Goal: Task Accomplishment & Management: Use online tool/utility

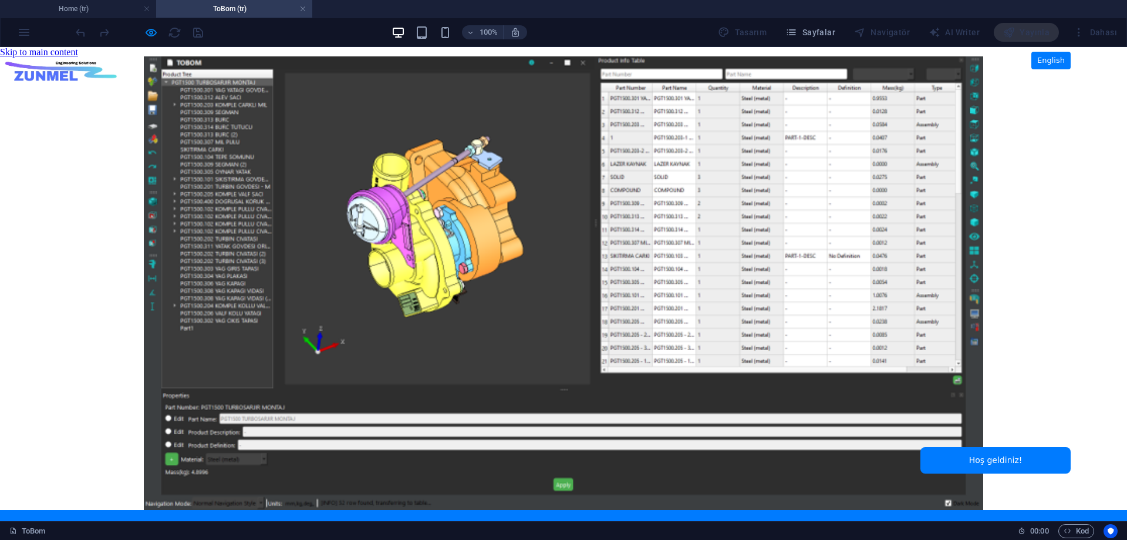
click at [38, 65] on img at bounding box center [61, 68] width 117 height 39
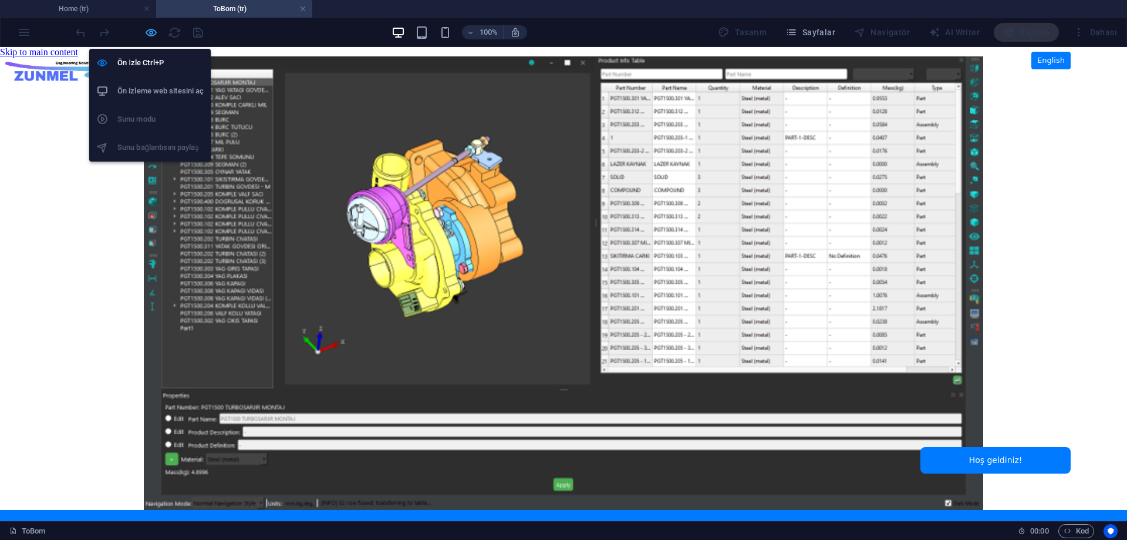
click at [151, 31] on icon "button" at bounding box center [151, 33] width 14 height 14
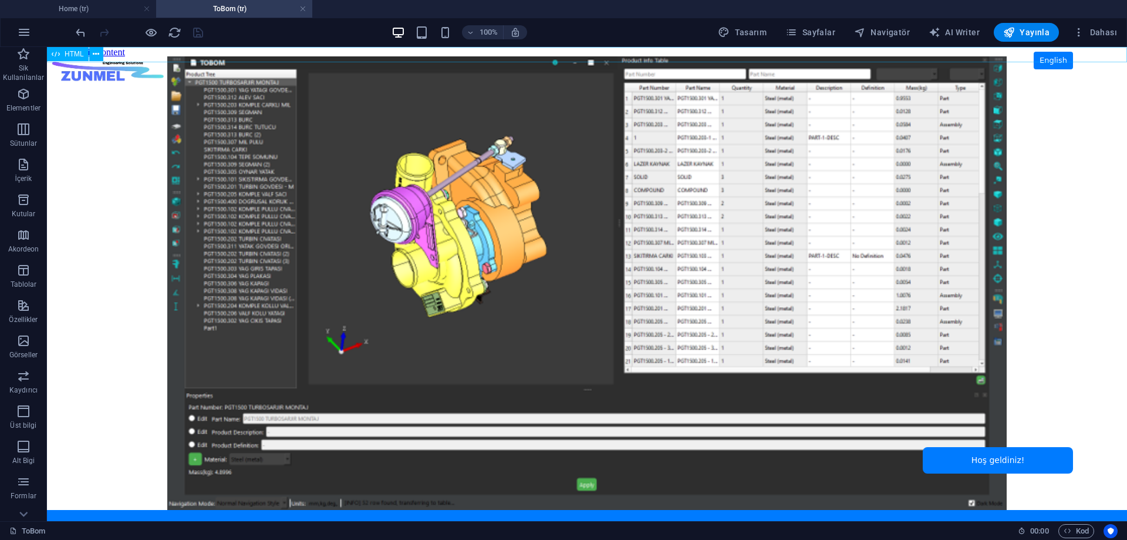
click at [69, 58] on span "HTML" at bounding box center [74, 53] width 19 height 7
click at [69, 57] on span "HTML" at bounding box center [74, 53] width 19 height 7
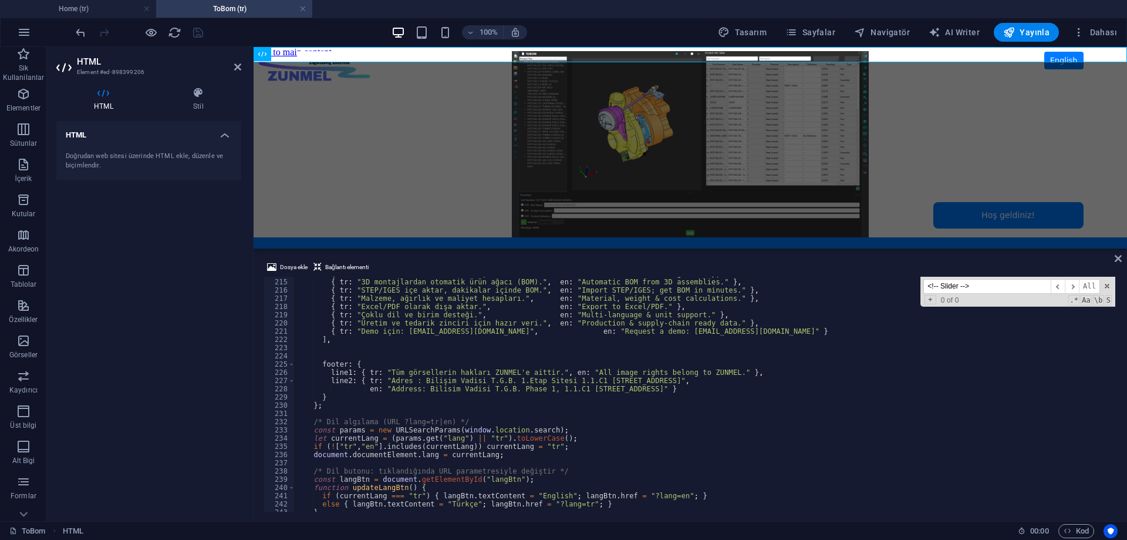
scroll to position [1239, 0]
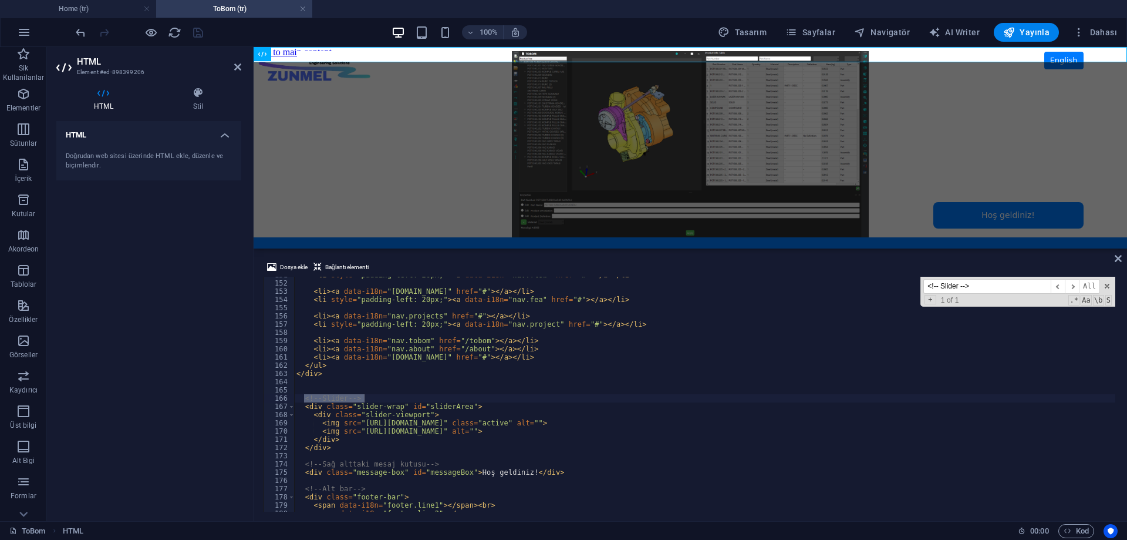
type input "<!-- Slider -->"
click at [404, 448] on div "< li style = "padding-left: 20px;" > < a data-i18n = "nav.flow" href = "#" > </…" at bounding box center [704, 396] width 821 height 251
click at [406, 396] on div "< li style = "padding-left: 20px;" > < a data-i18n = "nav.flow" href = "#" > </…" at bounding box center [704, 396] width 821 height 251
type textarea "<!-- Slider -->"
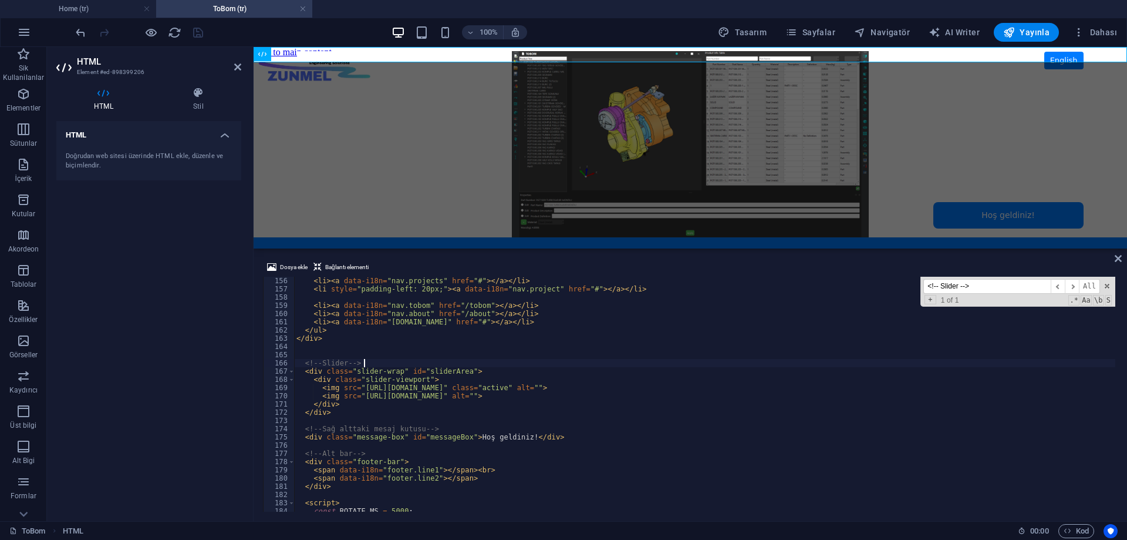
scroll to position [1274, 0]
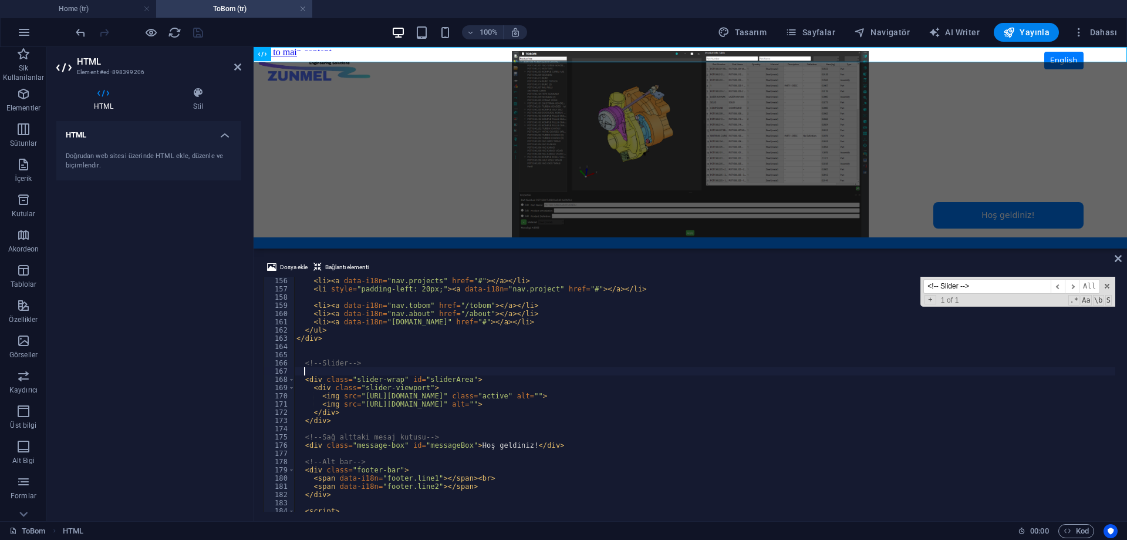
paste textarea
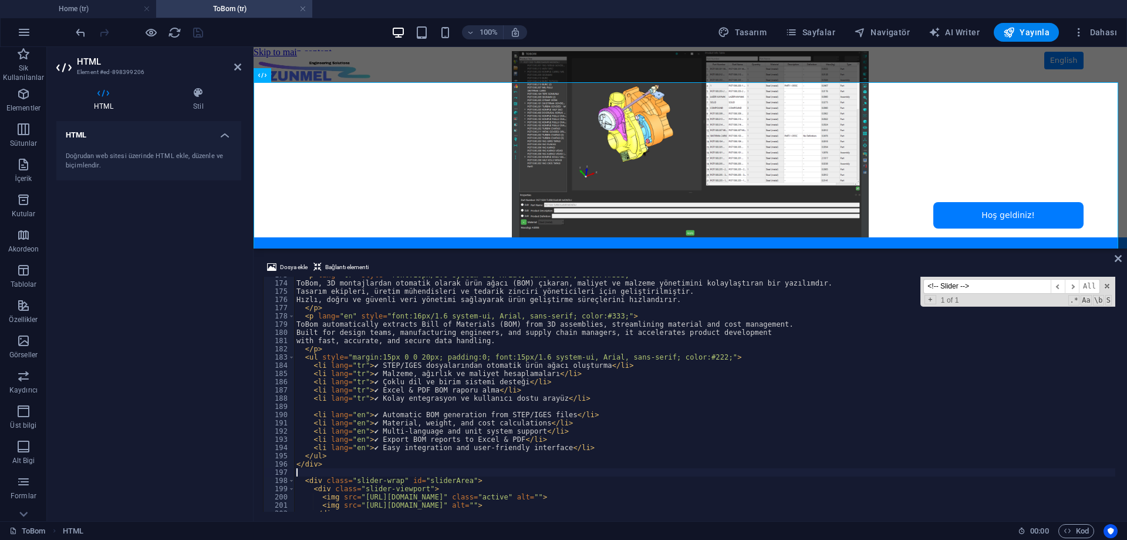
scroll to position [1247, 0]
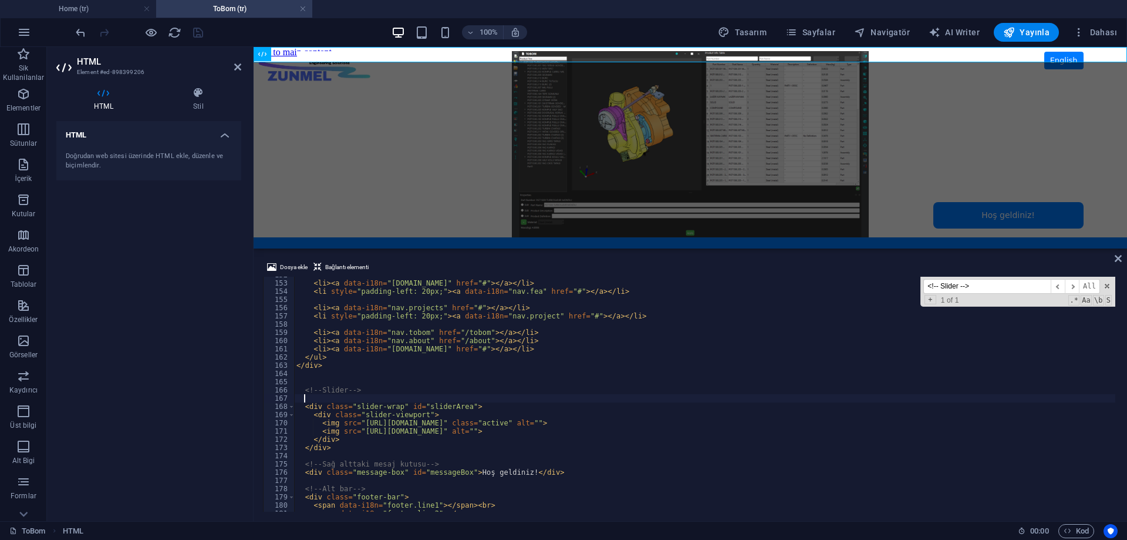
click at [412, 386] on div "< li > < a data-i18n = "[DOMAIN_NAME]" href = "#" > </ a > </ li > < li style =…" at bounding box center [704, 396] width 821 height 251
type textarea "<!-- Slider -->"
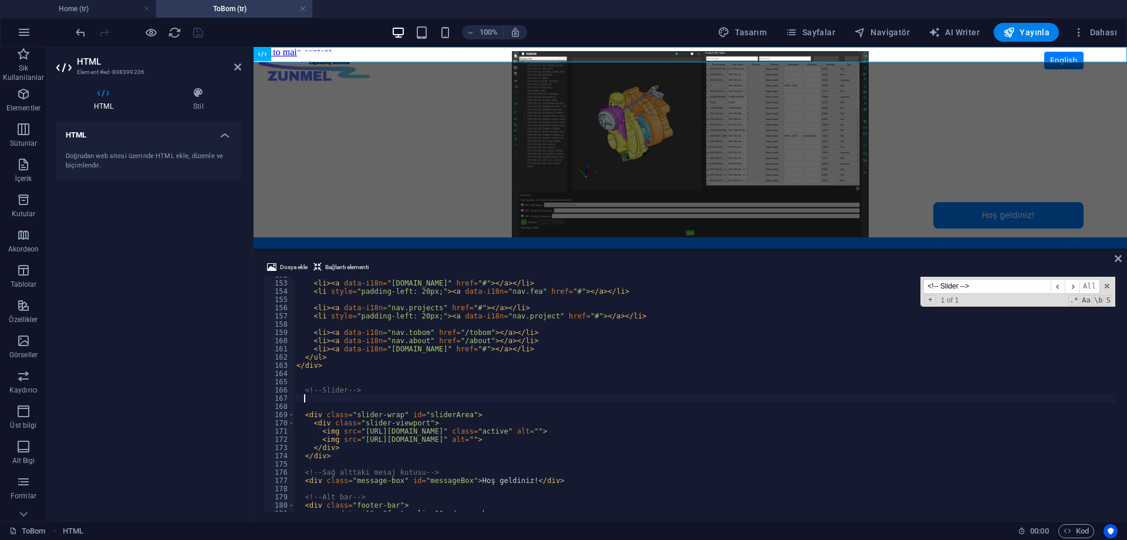
paste textarea
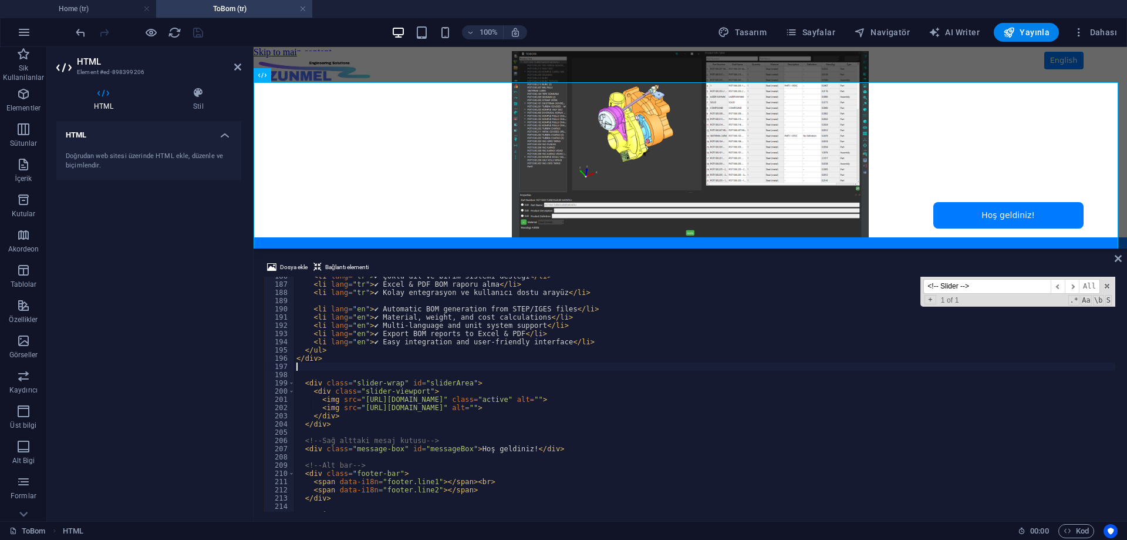
scroll to position [1384, 0]
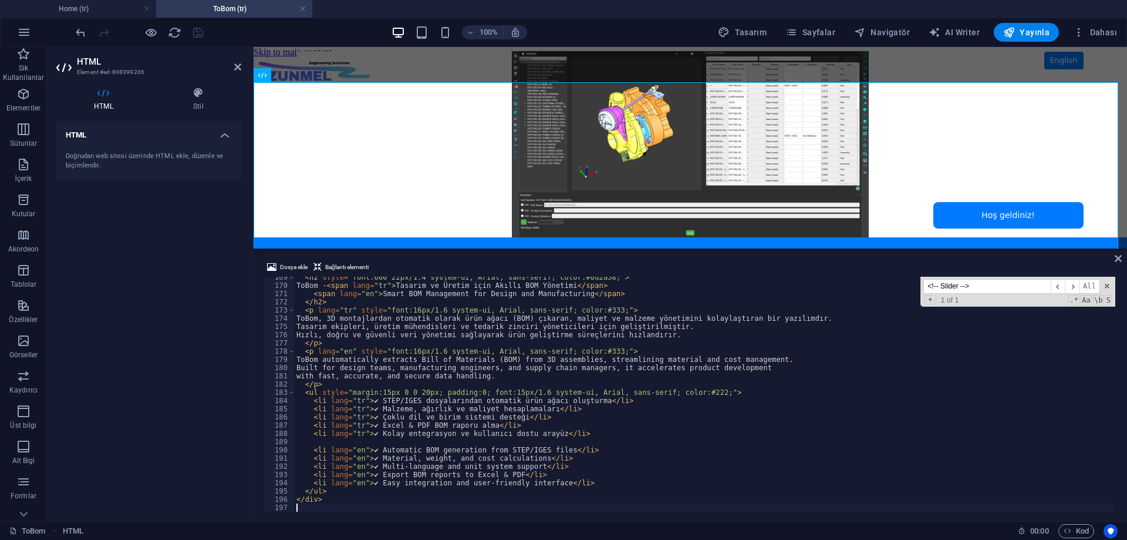
click at [534, 395] on div "< h2 style = "font:600 22px/1.4 system-ui, Arial, sans-serif; color:#0d2a58;" >…" at bounding box center [704, 398] width 821 height 251
type textarea "<ul style="margin:15px 0 0 20px; padding:0; font:15px/1.6 system-ui, Arial, san…"
click at [204, 392] on div "HTML Doğrudan web sitesi üzerinde HTML ekle, düzenle ve biçimlendir." at bounding box center [148, 316] width 185 height 390
click at [196, 38] on icon "save" at bounding box center [198, 33] width 14 height 14
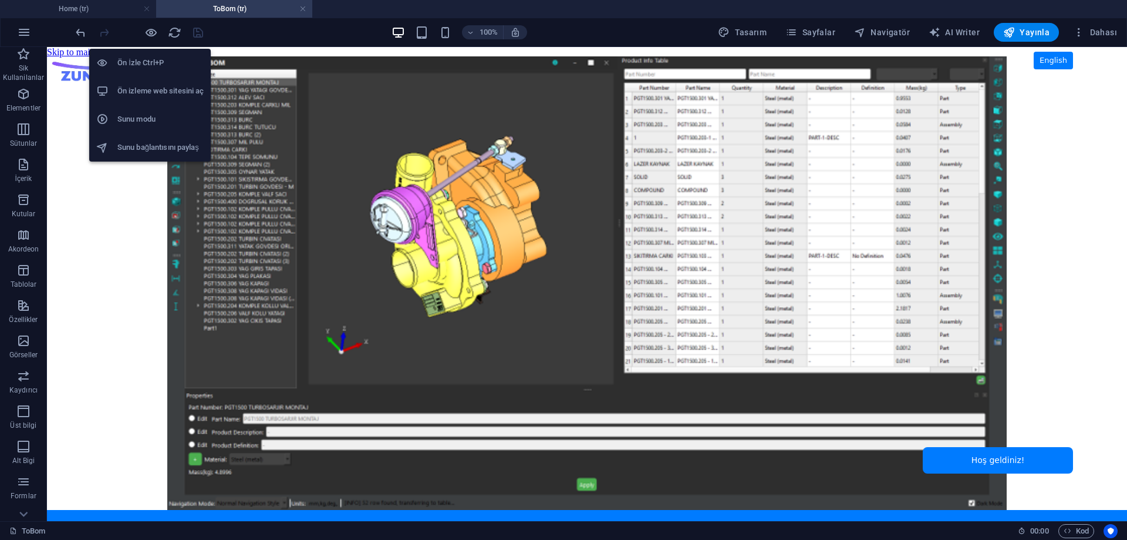
click at [158, 88] on h6 "Ön izleme web sitesini aç" at bounding box center [160, 91] width 86 height 14
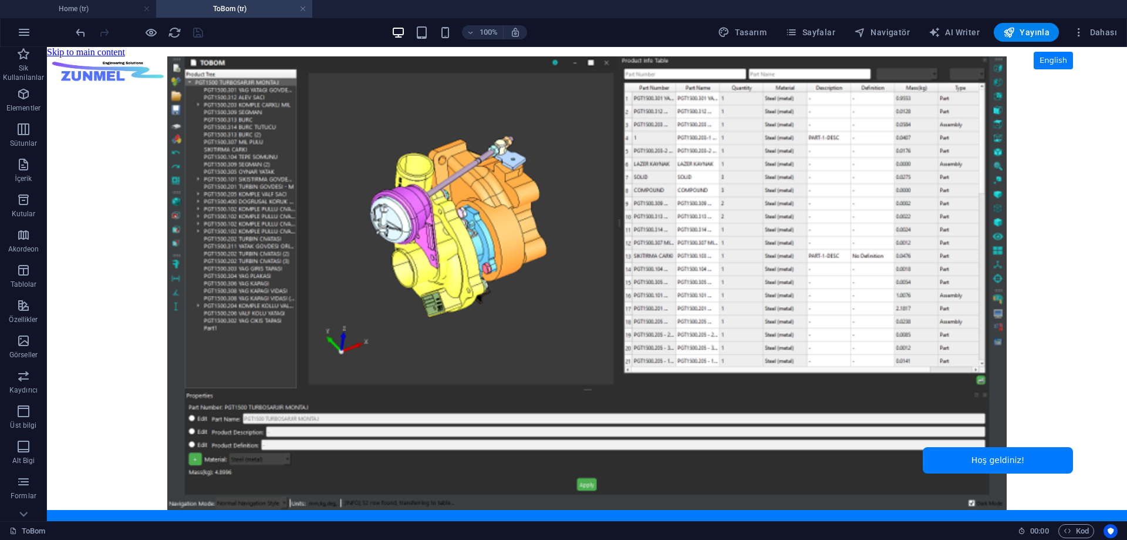
click at [66, 53] on html "Skip to main content ZUNMEL – TR/EN, Sol Menü, Tam Ekran Slider, Mesaj Kutusu E…" at bounding box center [587, 284] width 1080 height 474
click at [70, 78] on html "Skip to main content ZUNMEL – TR/EN, Sol Menü, Tam Ekran Slider, Mesaj Kutusu E…" at bounding box center [587, 284] width 1080 height 474
click at [70, 80] on html "Skip to main content ZUNMEL – TR/EN, Sol Menü, Tam Ekran Slider, Mesaj Kutusu E…" at bounding box center [587, 284] width 1080 height 474
click at [63, 74] on div "HTML" at bounding box center [68, 75] width 42 height 14
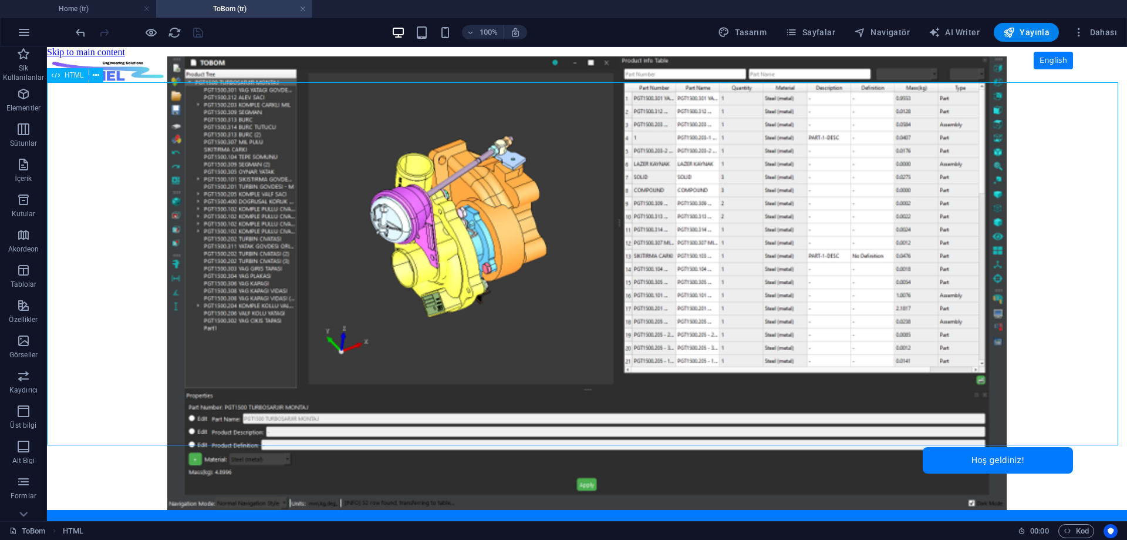
click at [63, 74] on div "HTML" at bounding box center [68, 75] width 42 height 14
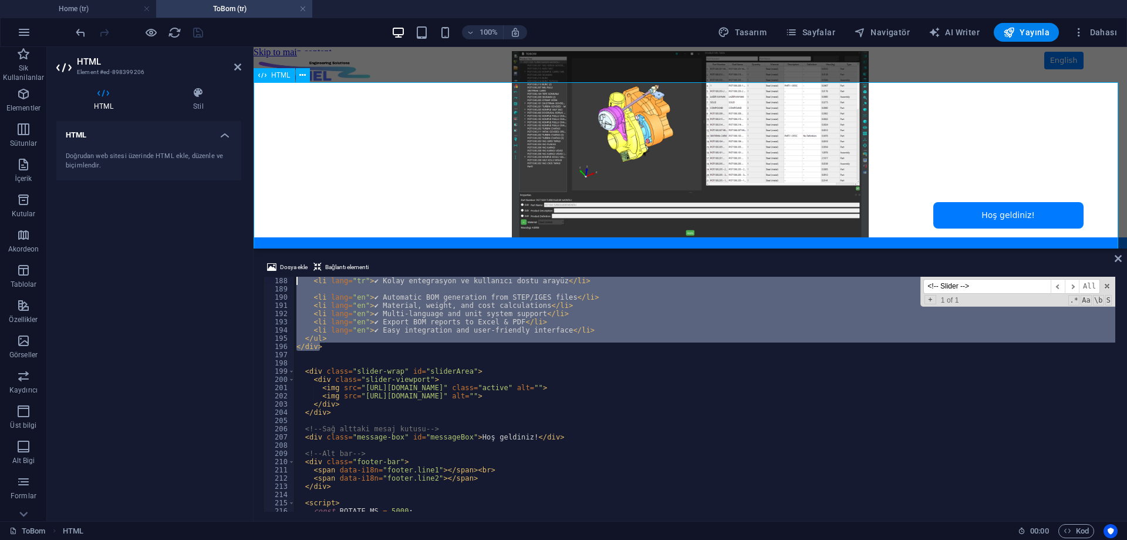
scroll to position [1216, 0]
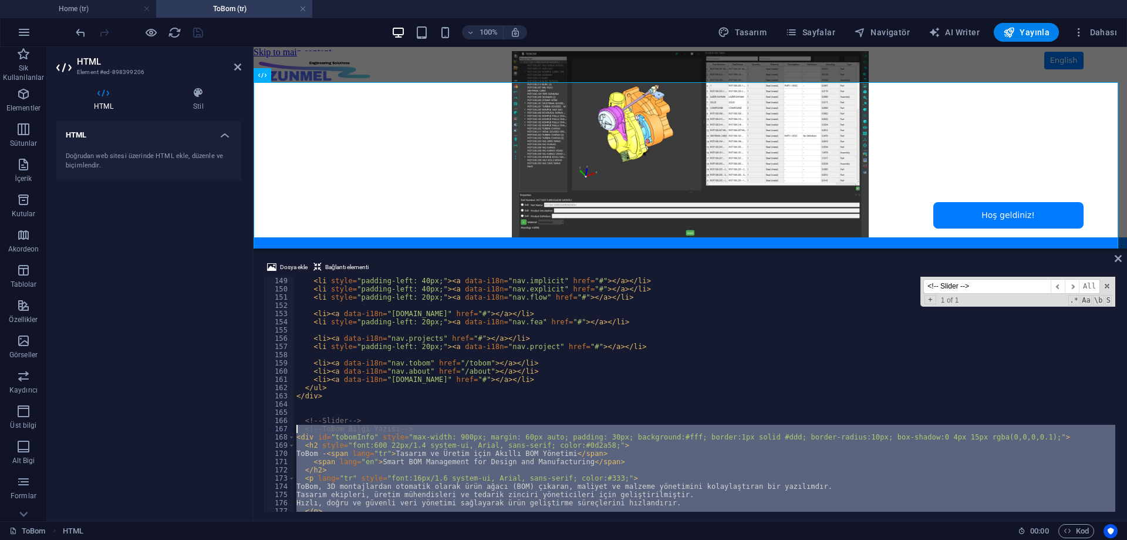
drag, startPoint x: 329, startPoint y: 500, endPoint x: 269, endPoint y: 430, distance: 92.0
click at [269, 430] on div "<ul style="margin:15px 0 0 20px; padding:0; font:15px/1.6 system-ui, Arial, san…" at bounding box center [690, 394] width 855 height 235
type textarea "<!-- ToBom Bilgi Yazısı --> <div id="tobomInfo" style="max-width: 900px; margin…"
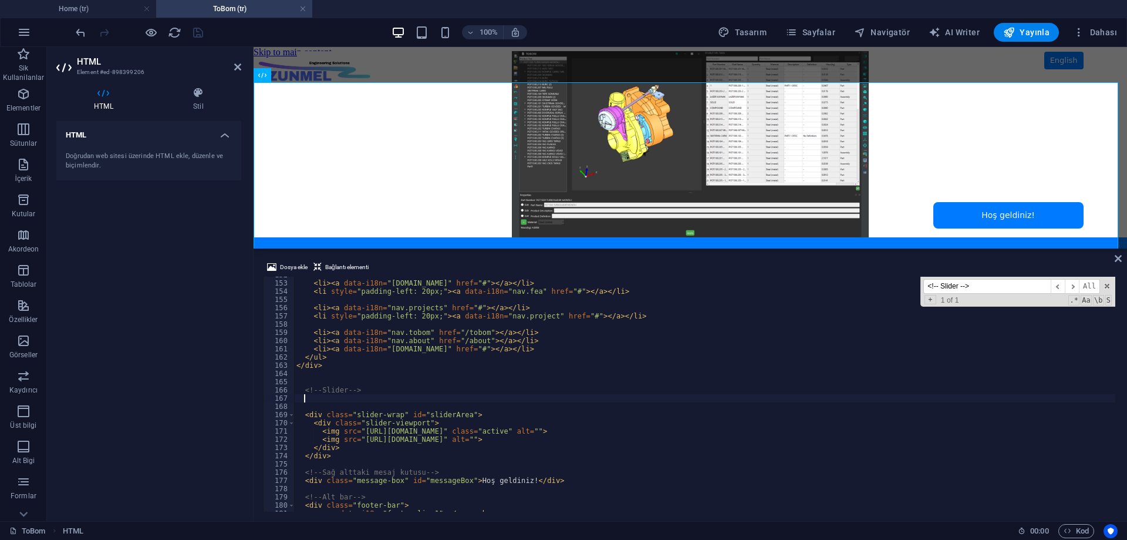
scroll to position [1247, 0]
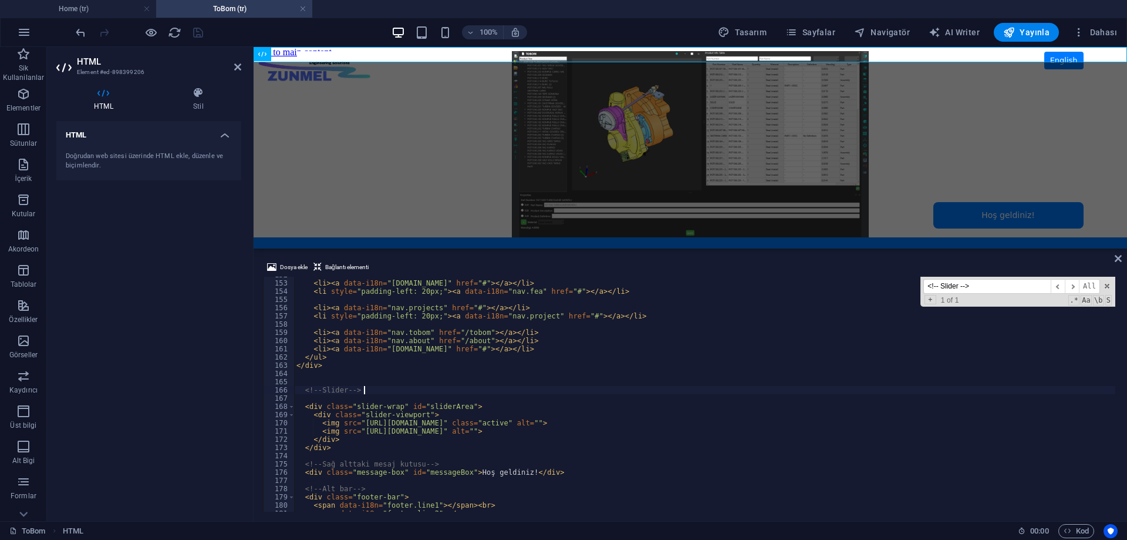
click at [382, 414] on div "< li > < a data-i18n = "[DOMAIN_NAME]" href = "#" > </ a > </ li > < li style =…" at bounding box center [704, 396] width 821 height 251
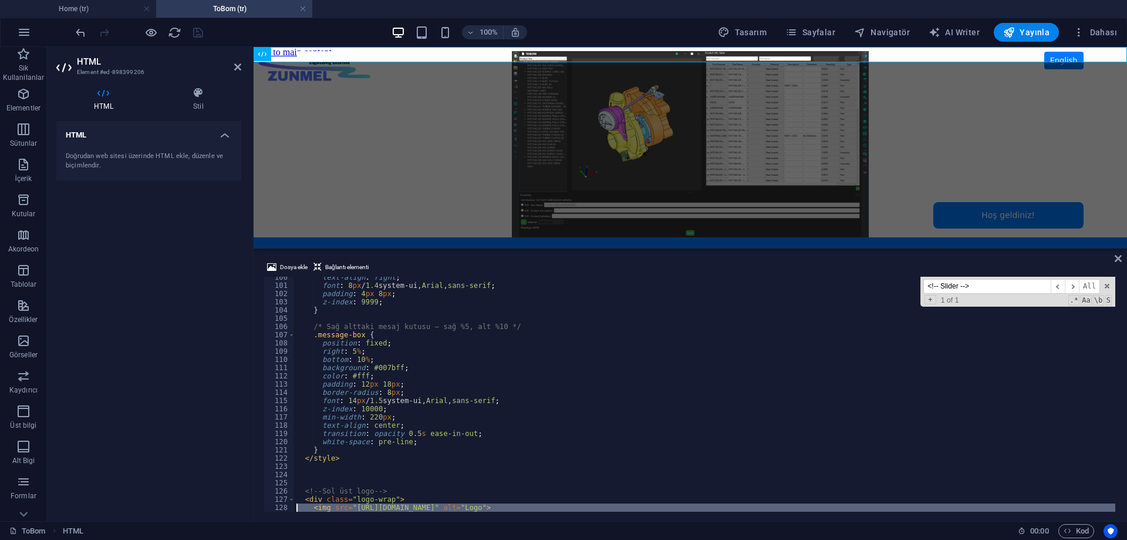
scroll to position [867, 0]
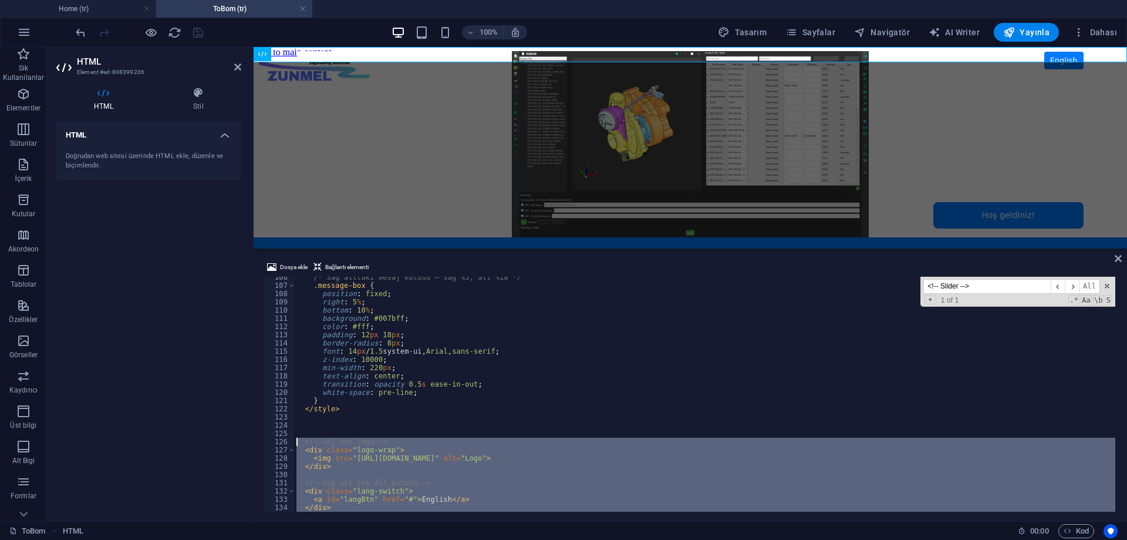
drag, startPoint x: 355, startPoint y: 453, endPoint x: 257, endPoint y: 443, distance: 98.0
click at [257, 443] on div "Dosya ekle Bağlantı elementi <div class="slider-viewport"> 106 107 108 109 110 …" at bounding box center [691, 386] width 874 height 270
type textarea "<!-- Sol üst logo --> <div class="logo-wrap">"
click at [373, 429] on div "/* Sağ alttaki mesaj kutusu – sağ %5, alt %10 */ .message-box { position : fixe…" at bounding box center [704, 398] width 821 height 251
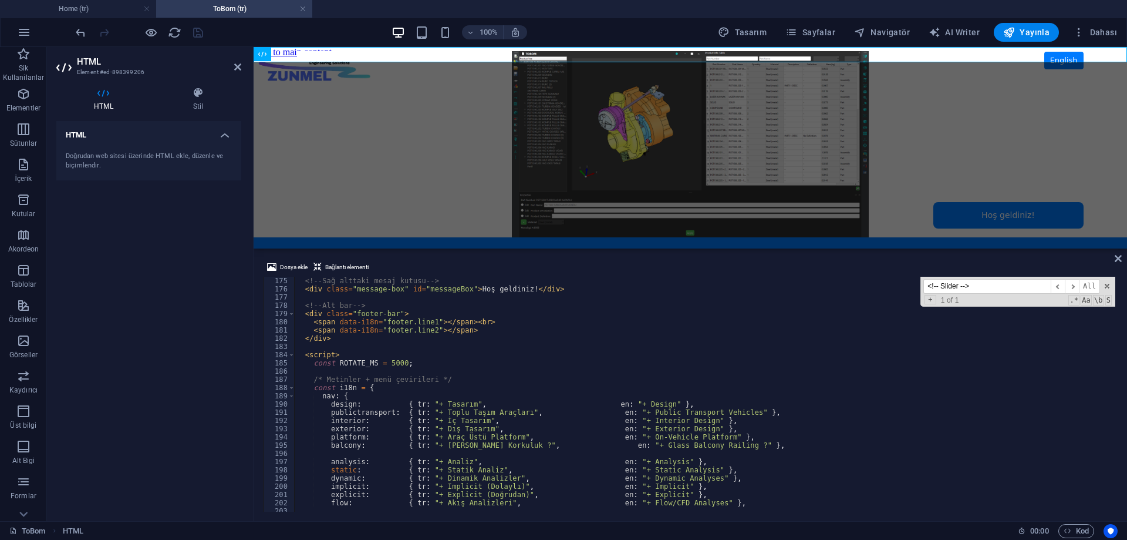
scroll to position [1324, 0]
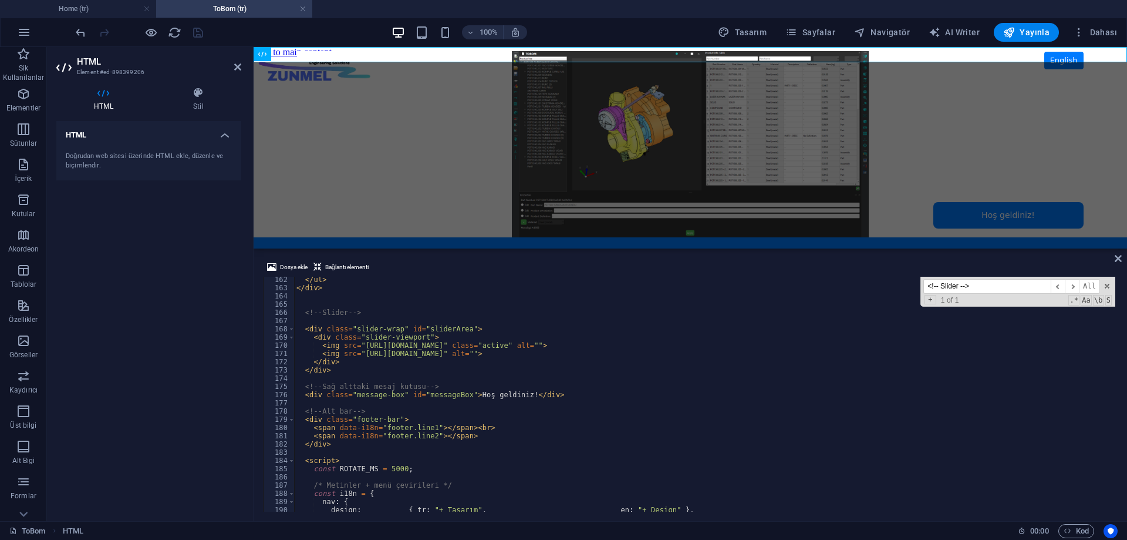
click at [337, 446] on div "</ ul > </ div > <!-- Slider --> < div class = "slider-wrap" id = "sliderArea" …" at bounding box center [704, 400] width 821 height 251
click at [376, 309] on div "</ ul > </ div > <!-- Slider --> < div class = "slider-wrap" id = "sliderArea" …" at bounding box center [704, 400] width 821 height 251
type textarea "<!-- Slider -->"
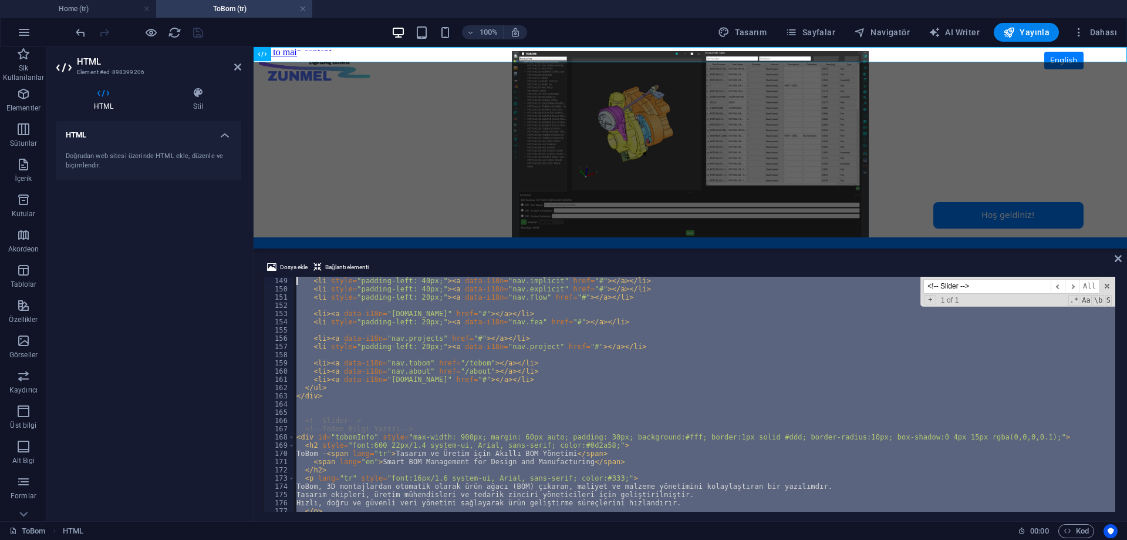
scroll to position [1200, 0]
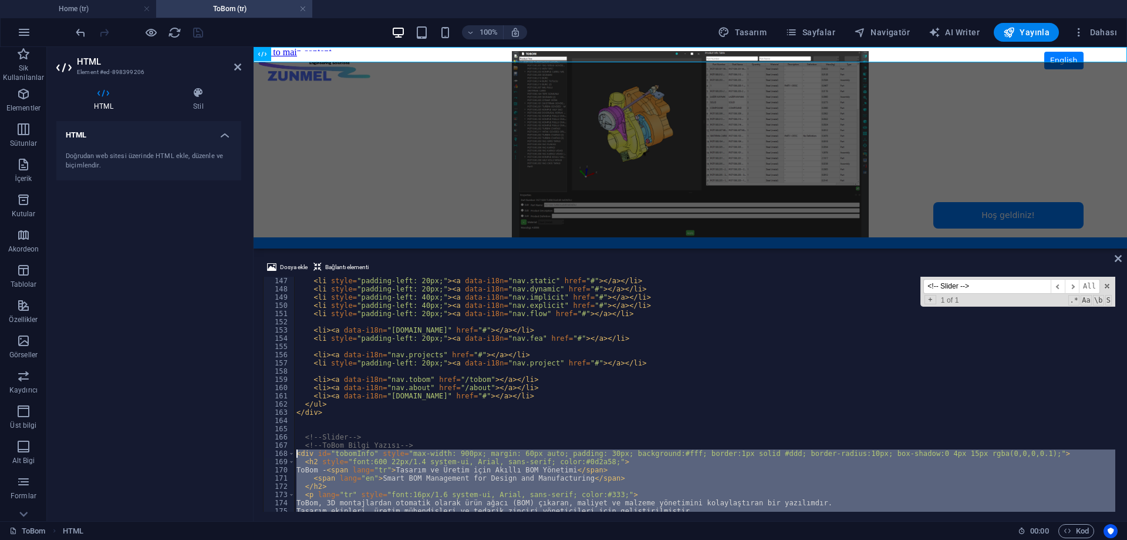
drag, startPoint x: 328, startPoint y: 465, endPoint x: 270, endPoint y: 454, distance: 59.1
click at [270, 454] on div "147 148 149 150 151 152 153 154 155 156 157 158 159 160 161 162 163 164 165 166…" at bounding box center [690, 394] width 855 height 235
type textarea "<div id="tobomInfo" style="max-width: 900px; margin: 60px auto; padding: 30px; …"
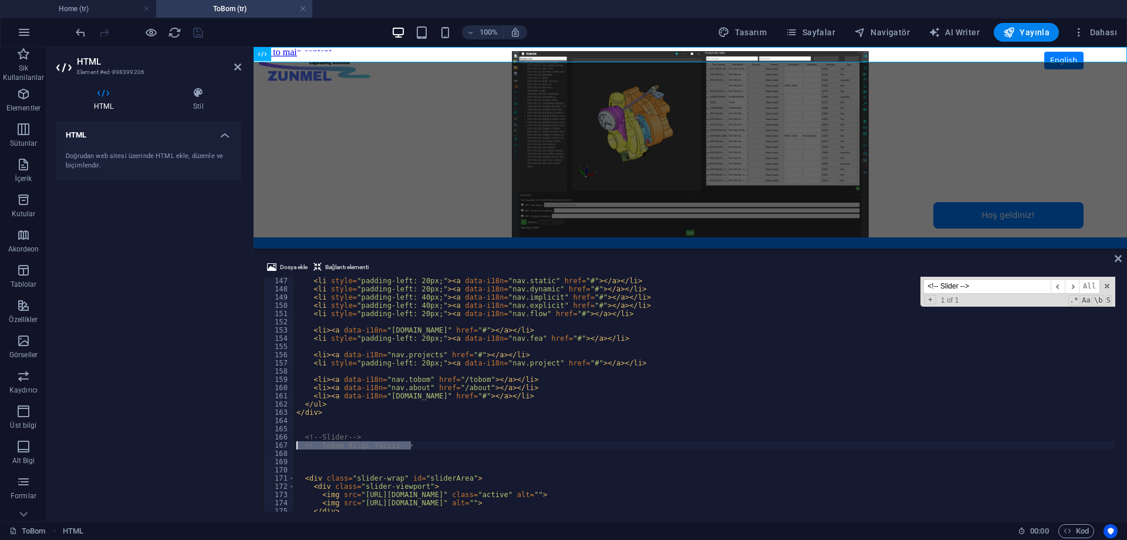
drag, startPoint x: 433, startPoint y: 443, endPoint x: 258, endPoint y: 444, distance: 175.0
click at [258, 444] on div "Dosya ekle Bağlantı elementi 147 148 149 150 151 152 153 154 155 156 157 158 15…" at bounding box center [691, 386] width 874 height 270
type textarea "<!-- ToBom Bilgi Yazısı -->"
type textarea "<!-- Slider -->"
click at [375, 440] on div "< li style = "padding-left: 20px;" > < a data-i18n = "nav.static" href = "#" > …" at bounding box center [704, 402] width 821 height 251
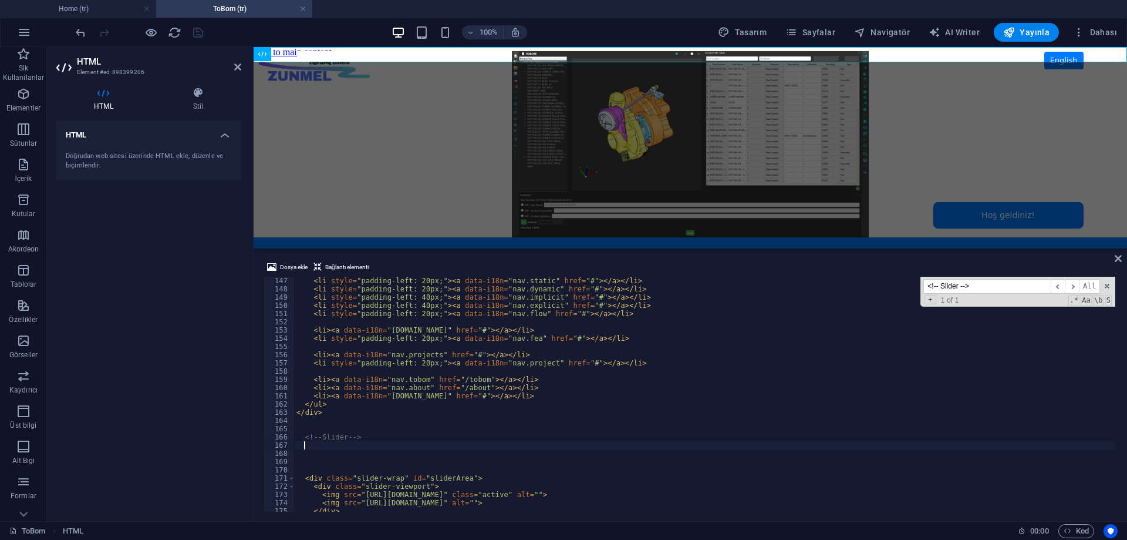
type textarea "</div>"
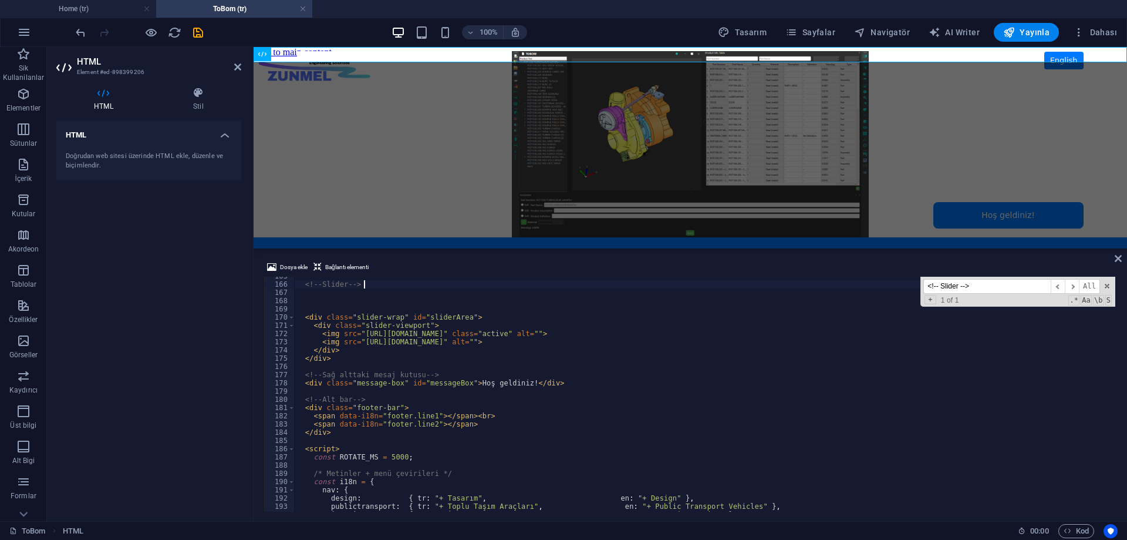
scroll to position [1353, 0]
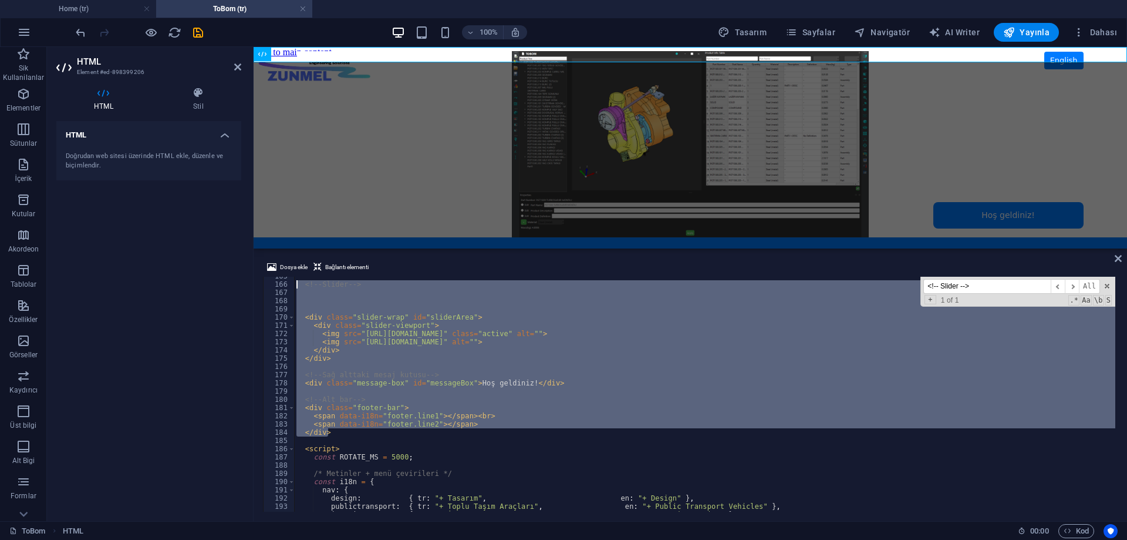
drag, startPoint x: 346, startPoint y: 433, endPoint x: 255, endPoint y: 280, distance: 178.5
click at [255, 280] on div "Dosya ekle Bağlantı elementi <!-- Slider --> 165 166 167 168 169 170 171 172 17…" at bounding box center [691, 386] width 874 height 270
paste textarea "/div>"
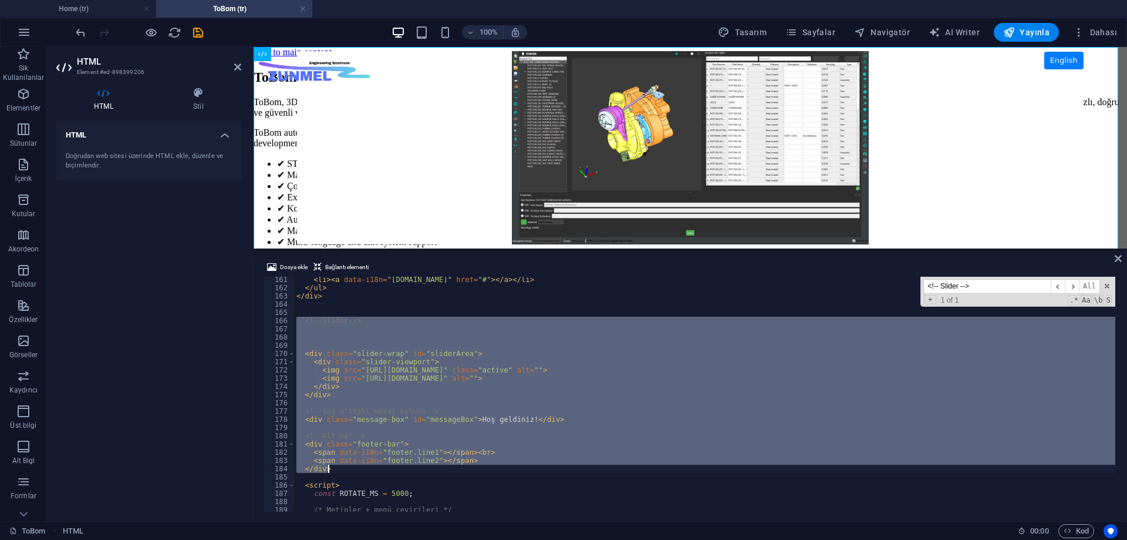
scroll to position [1352, 0]
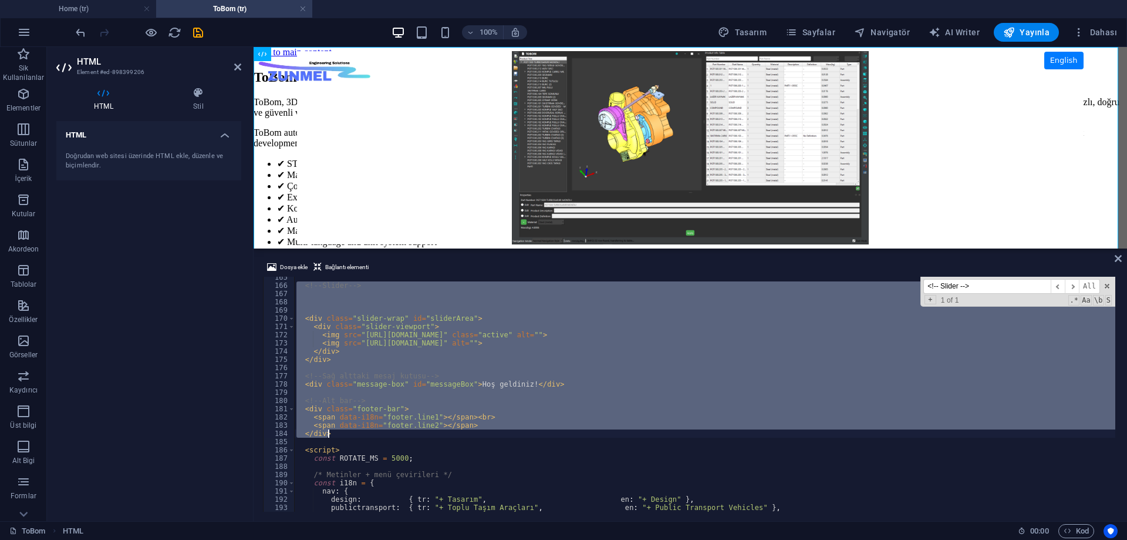
paste textarea
type textarea "</div>"
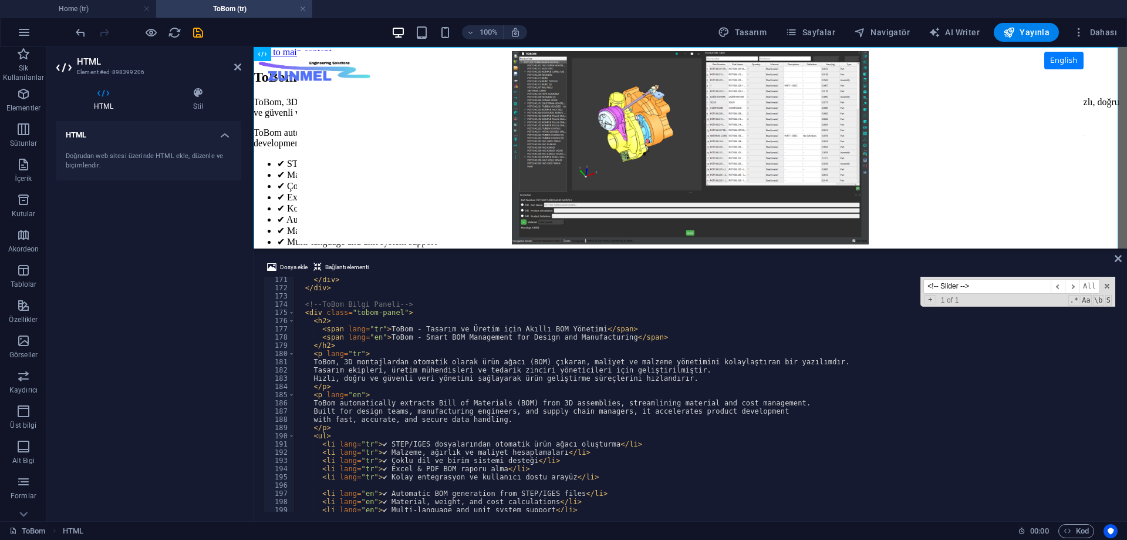
scroll to position [1363, 0]
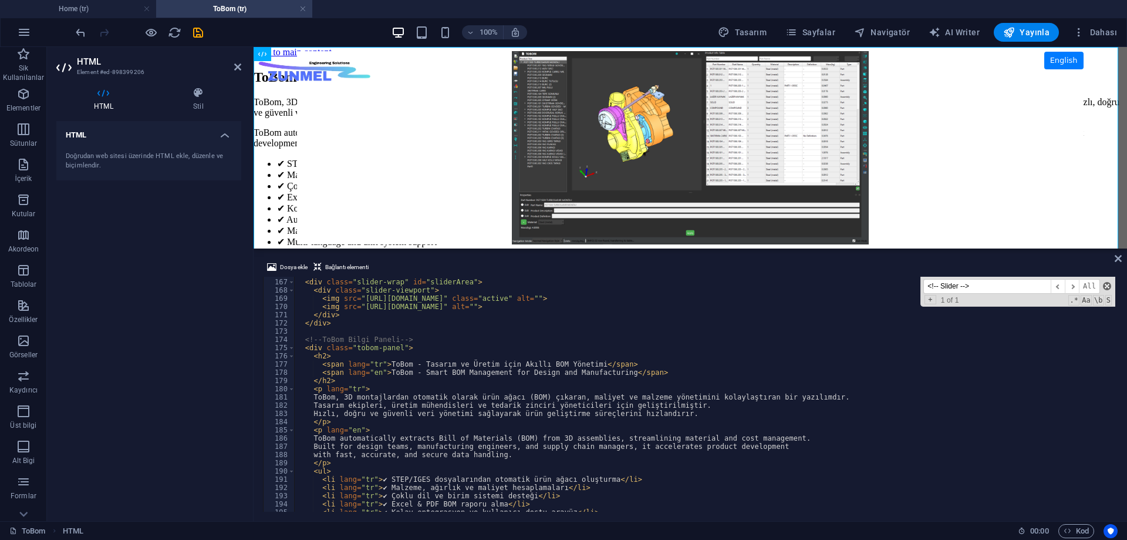
click at [1110, 287] on span at bounding box center [1107, 286] width 8 height 8
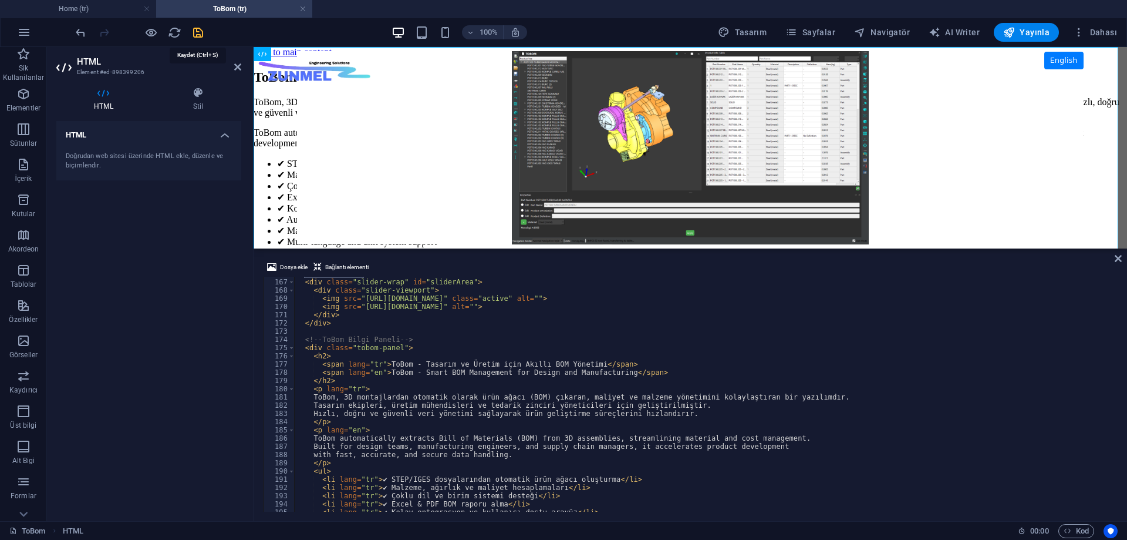
click at [197, 33] on icon "save" at bounding box center [198, 33] width 14 height 14
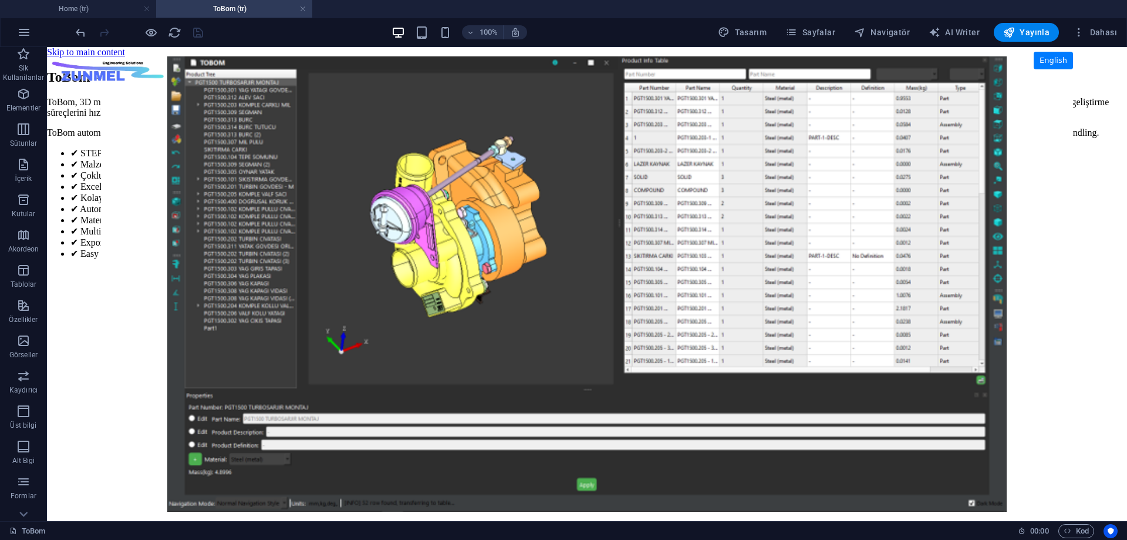
click at [119, 350] on body "Skip to main content ZUNMEL – TR/EN, Sol Menü, Tam Ekran Slider, Mesaj Kutusu E…" at bounding box center [587, 284] width 1080 height 474
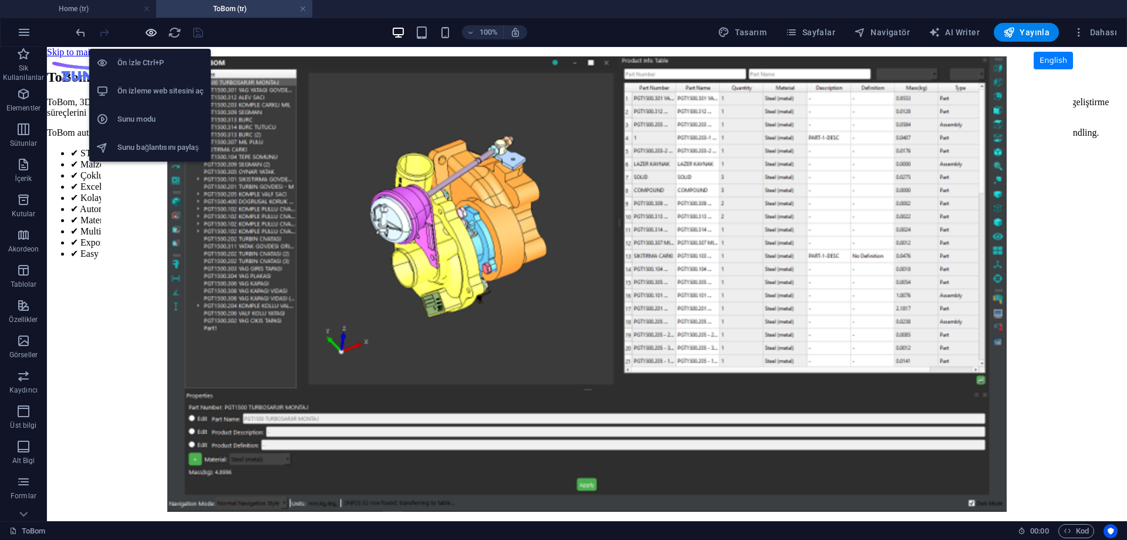
click at [150, 33] on icon "button" at bounding box center [151, 33] width 14 height 14
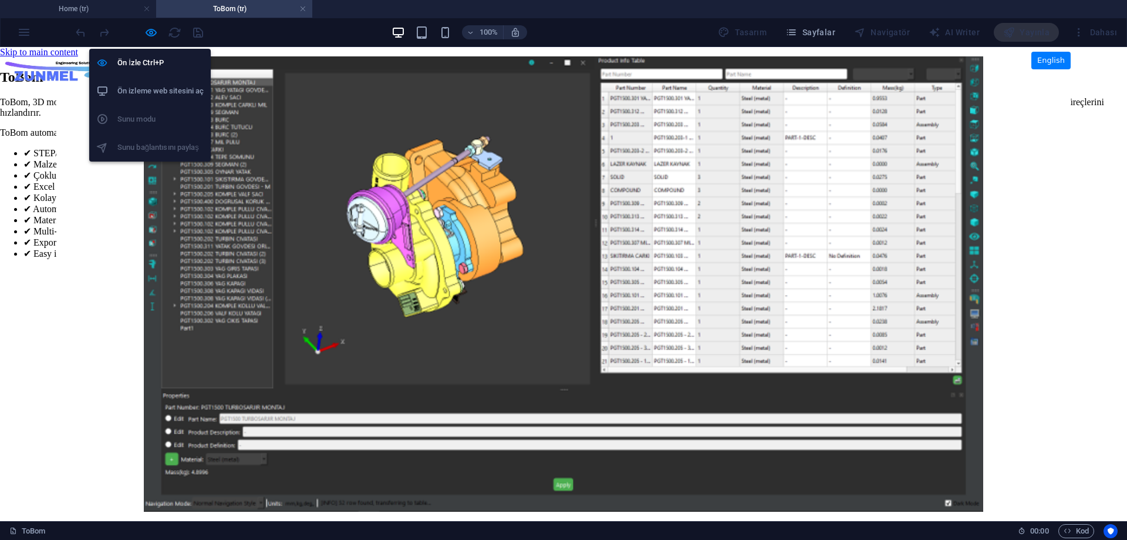
click at [164, 86] on h6 "Ön izleme web sitesini aç" at bounding box center [160, 91] width 86 height 14
click at [149, 57] on h6 "Ön İzle Ctrl+P" at bounding box center [160, 63] width 86 height 14
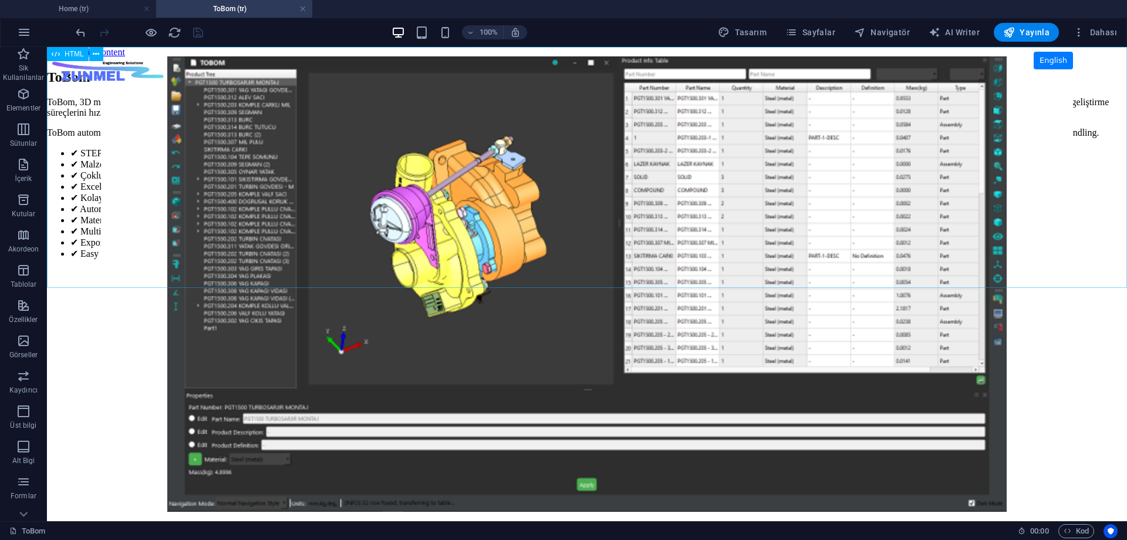
click at [77, 55] on span "HTML" at bounding box center [74, 53] width 19 height 7
click at [68, 58] on span "HTML" at bounding box center [74, 53] width 19 height 7
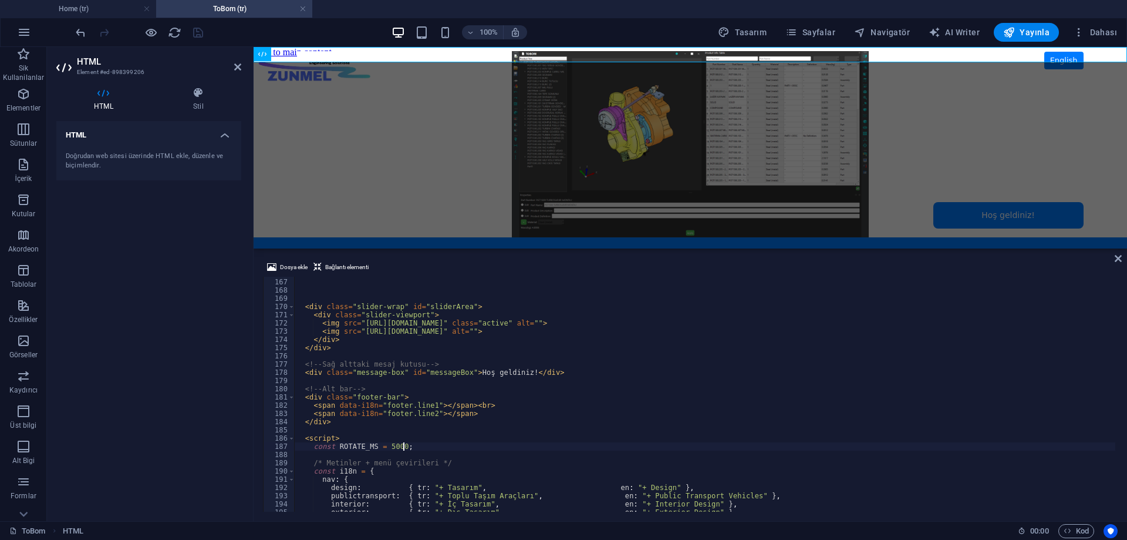
click at [458, 447] on div "<!-- Slider --> < div class = "slider-wrap" id = "sliderArea" > < div class = "…" at bounding box center [704, 394] width 821 height 251
type textarea "const ROTATE_MS = 5000;"
click at [200, 295] on div "HTML Doğrudan web sitesi üzerinde HTML ekle, düzenle ve biçimlendir." at bounding box center [148, 316] width 185 height 390
click at [195, 33] on icon "save" at bounding box center [198, 33] width 14 height 14
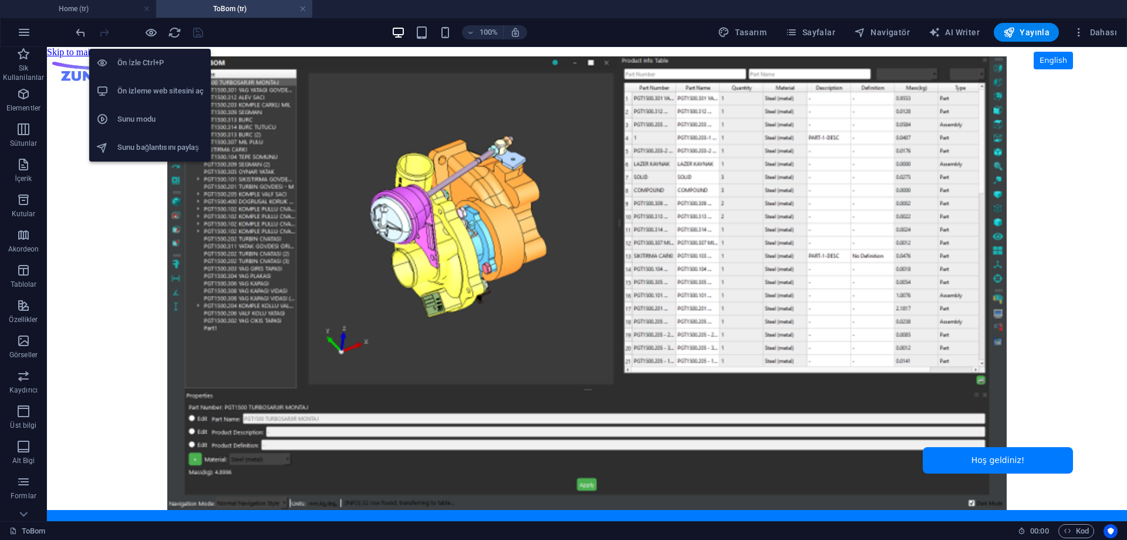
click at [148, 89] on h6 "Ön izleme web sitesini aç" at bounding box center [160, 91] width 86 height 14
click at [153, 31] on icon "button" at bounding box center [151, 33] width 14 height 14
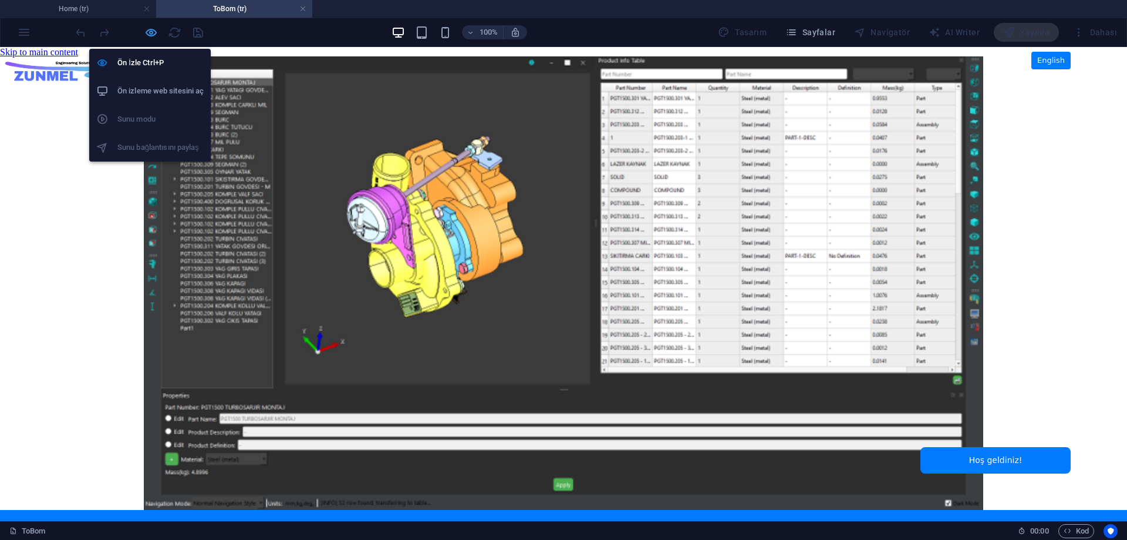
click at [153, 31] on icon "button" at bounding box center [151, 33] width 14 height 14
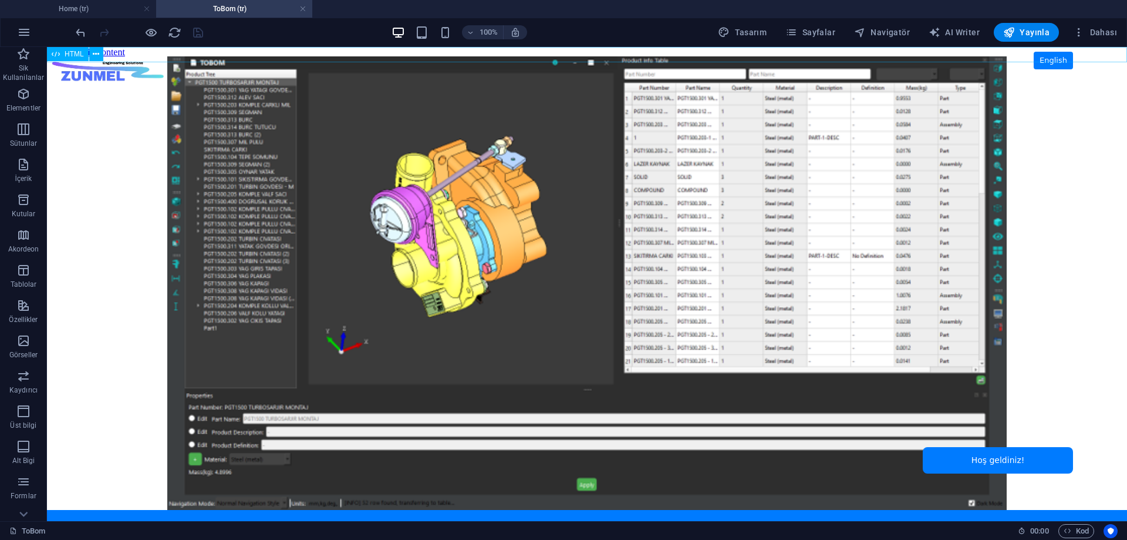
click at [73, 52] on span "HTML" at bounding box center [74, 53] width 19 height 7
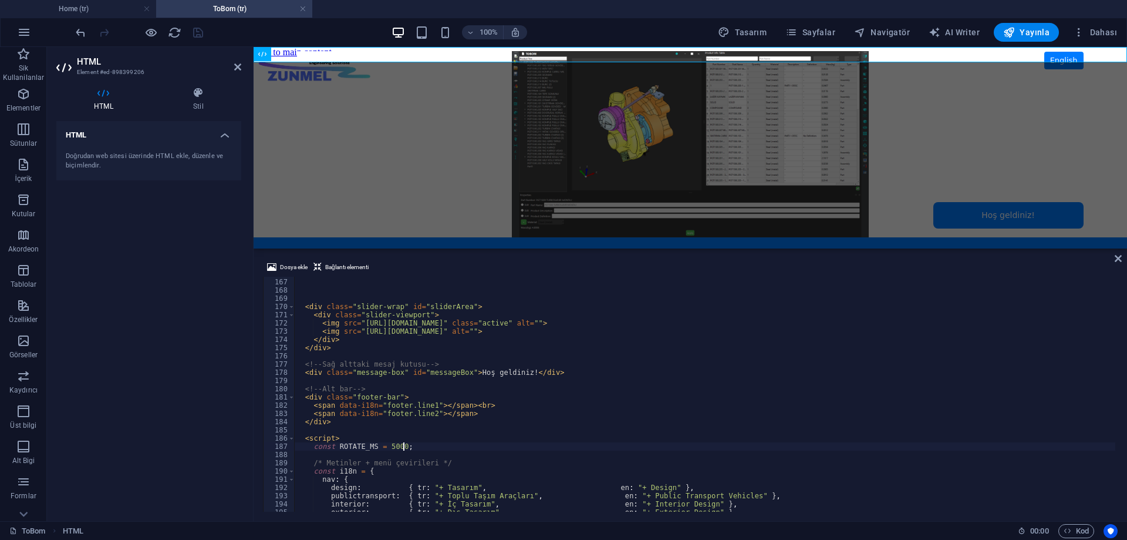
click at [457, 376] on div "<!-- Slider --> < div class = "slider-wrap" id = "sliderArea" > < div class = "…" at bounding box center [704, 394] width 821 height 251
click at [113, 305] on div "HTML Doğrudan web sitesi üzerinde HTML ekle, düzenle ve biçimlendir." at bounding box center [148, 316] width 185 height 390
click at [240, 65] on icon at bounding box center [237, 66] width 7 height 9
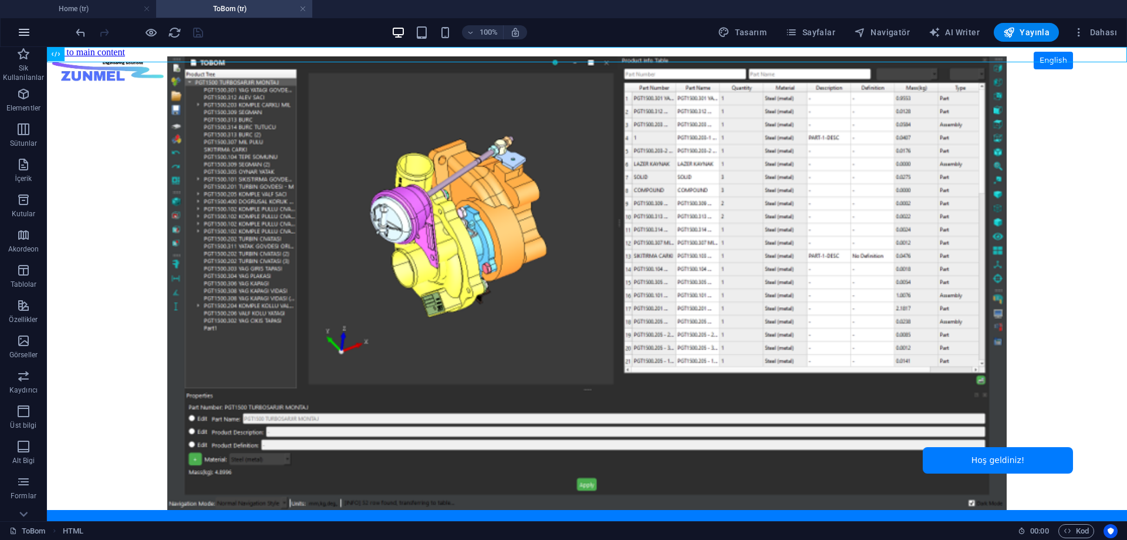
click at [22, 31] on icon "button" at bounding box center [24, 32] width 14 height 14
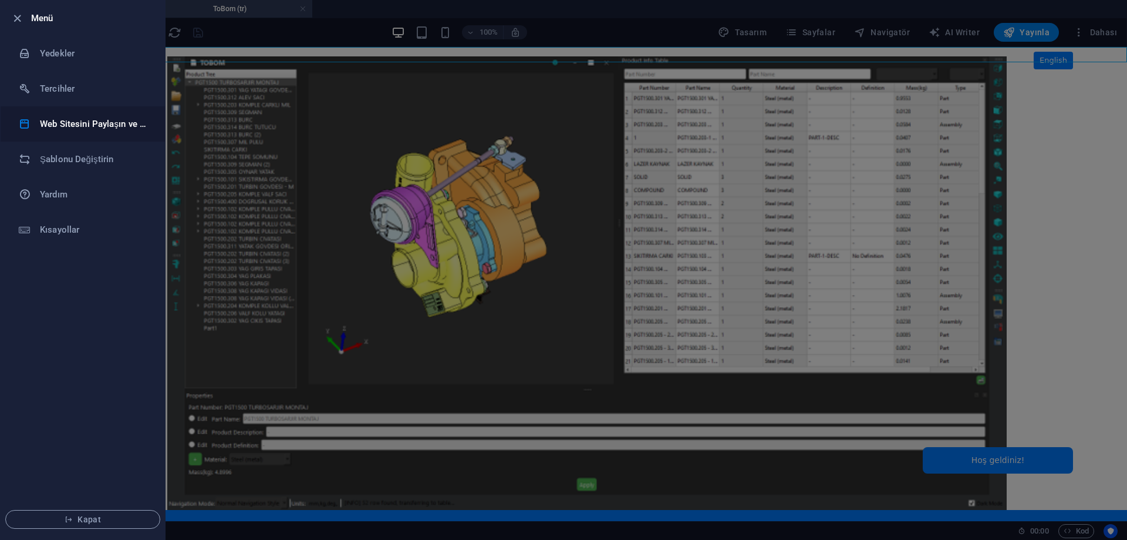
click at [76, 121] on h6 "Web Sitesini Paylaşın ve [GEOGRAPHIC_DATA]" at bounding box center [94, 124] width 109 height 14
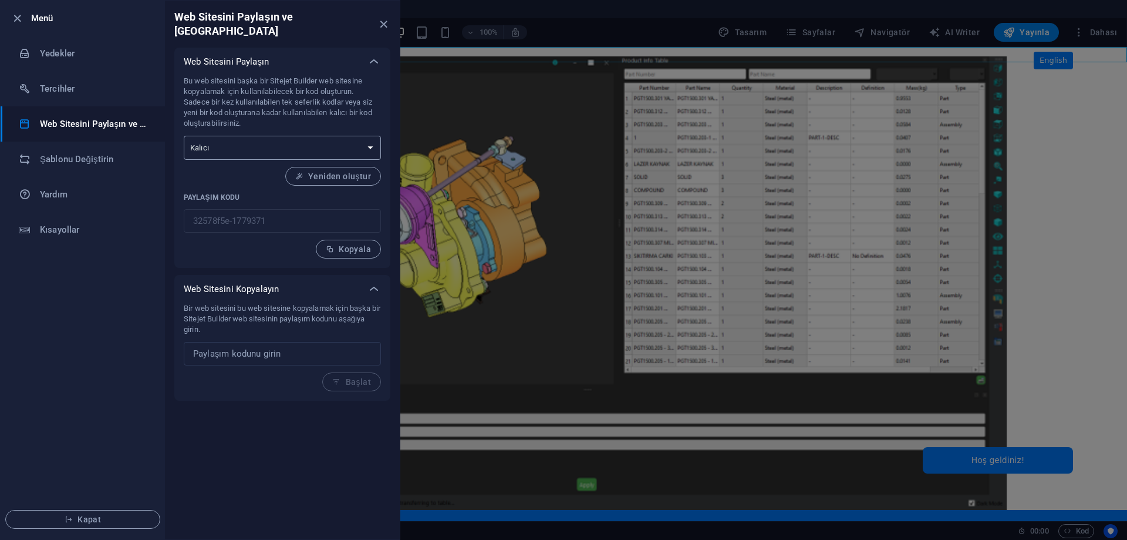
click at [232, 137] on select "Tek seferlik Kalıcı" at bounding box center [282, 148] width 197 height 24
click at [234, 136] on select "Tek seferlik Kalıcı" at bounding box center [282, 148] width 197 height 24
click at [87, 88] on h6 "Tercihler" at bounding box center [94, 89] width 109 height 14
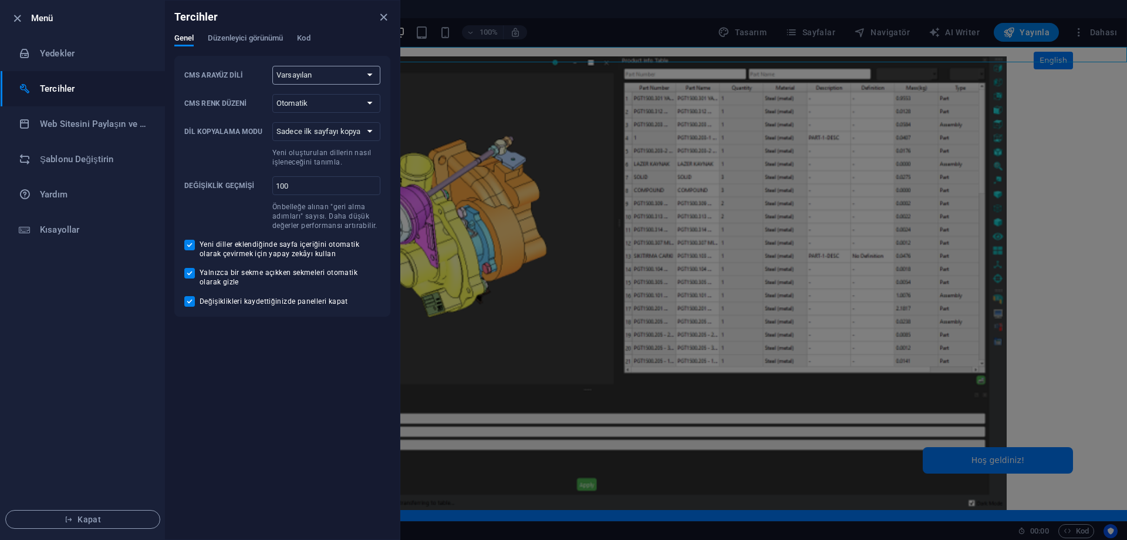
click at [352, 75] on select "Varsayılan Deutsch English Español Français Magyar Italiano Nederlands Polski P…" at bounding box center [326, 75] width 108 height 19
click at [355, 99] on select "Otomatik Koyu Açık" at bounding box center [326, 103] width 108 height 19
click at [353, 129] on select "Sadece ilk sayfayı kopyala Tüm sayfaları kopyala" at bounding box center [326, 131] width 108 height 19
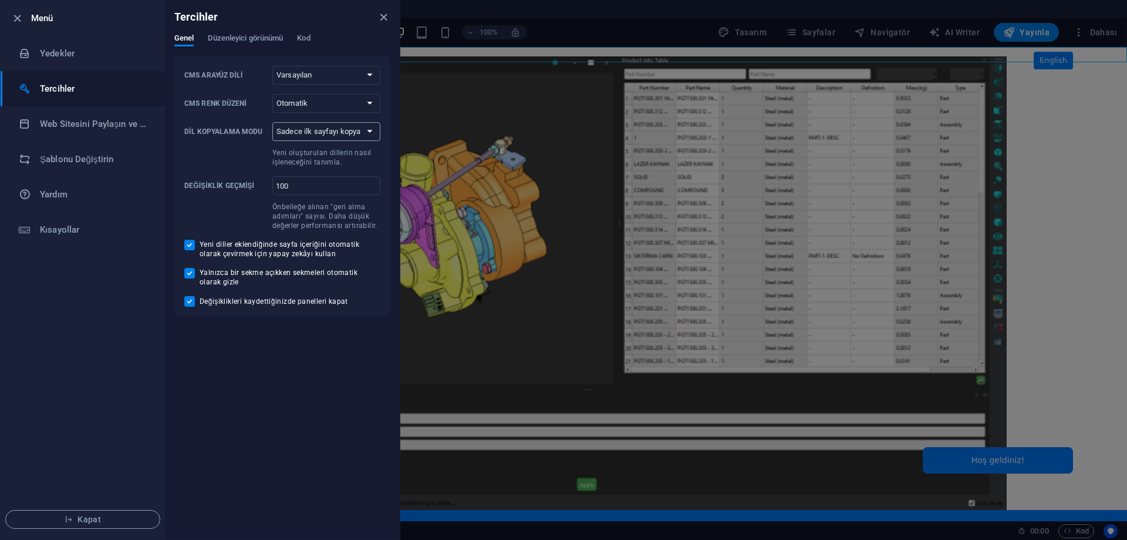
click at [353, 129] on select "Sadece ilk sayfayı kopyala Tüm sayfaları kopyala" at bounding box center [326, 131] width 108 height 19
click at [253, 34] on span "Düzenleyici görünümü" at bounding box center [245, 39] width 75 height 16
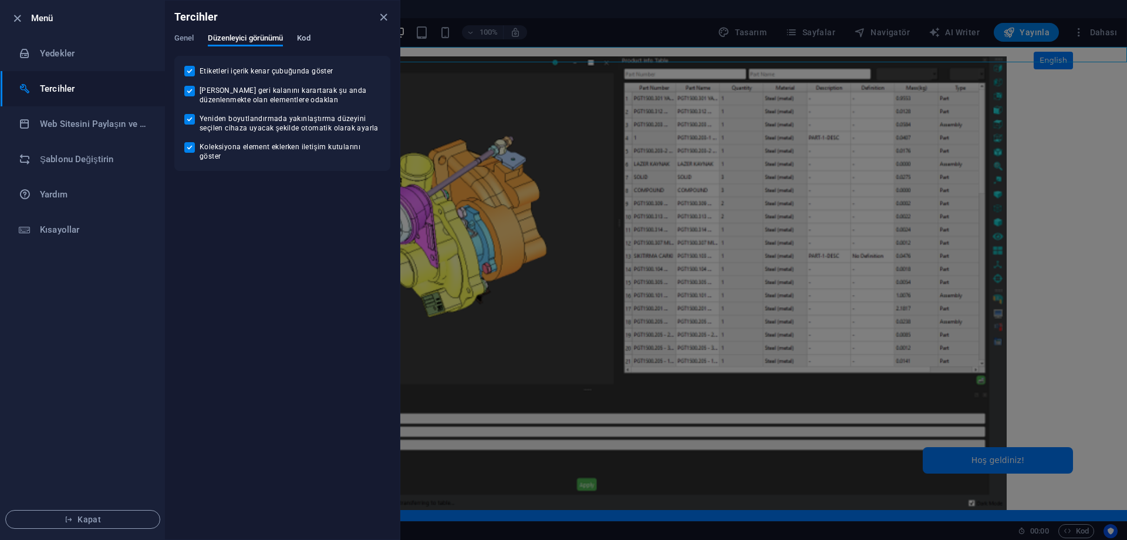
click at [304, 38] on span "Kod" at bounding box center [303, 39] width 13 height 16
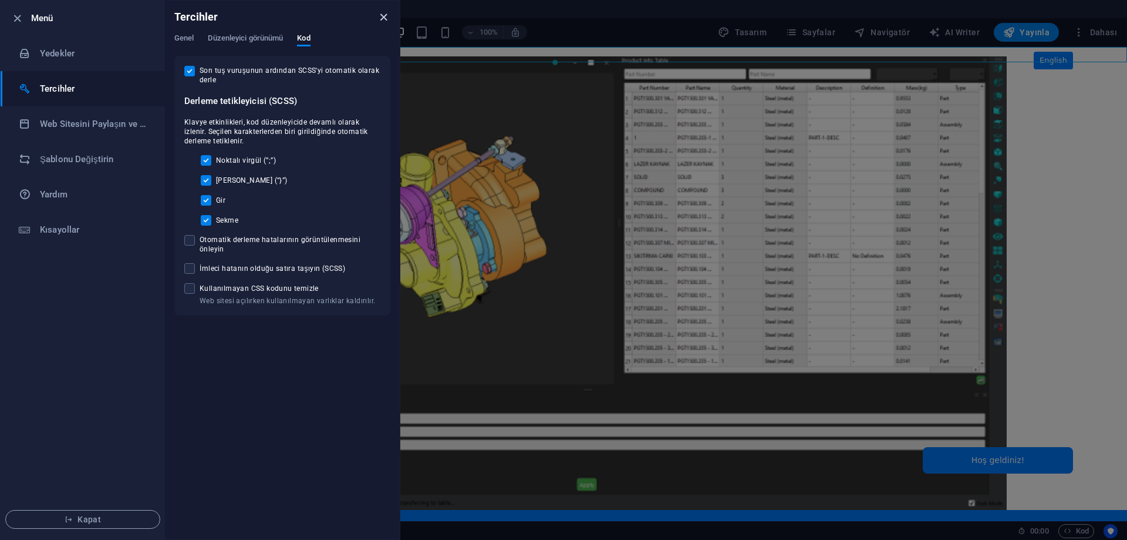
click at [385, 14] on icon "close" at bounding box center [384, 18] width 14 height 14
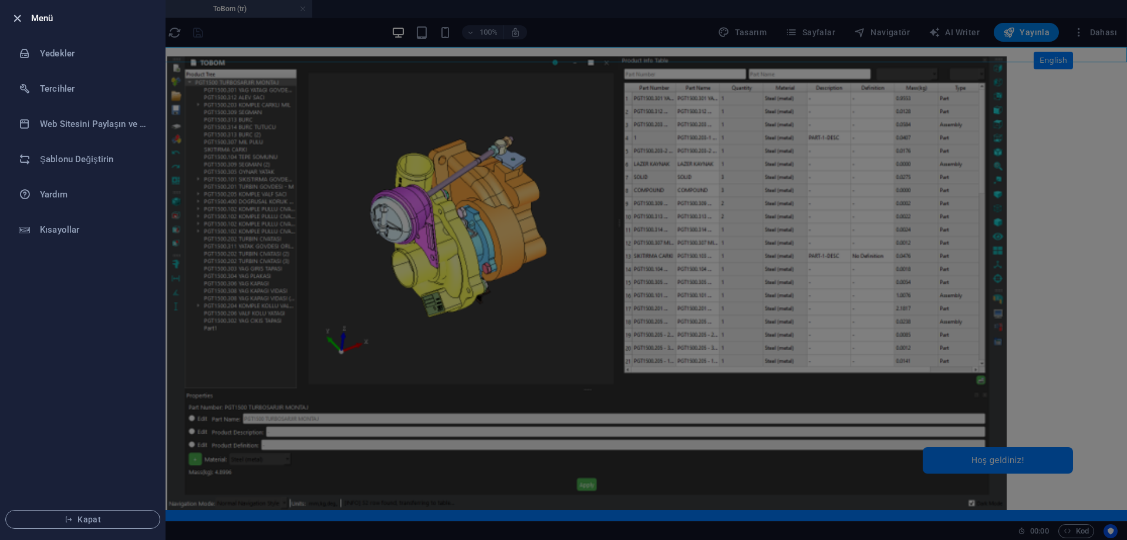
click at [15, 18] on icon "button" at bounding box center [18, 19] width 14 height 14
